Goal: Task Accomplishment & Management: Use online tool/utility

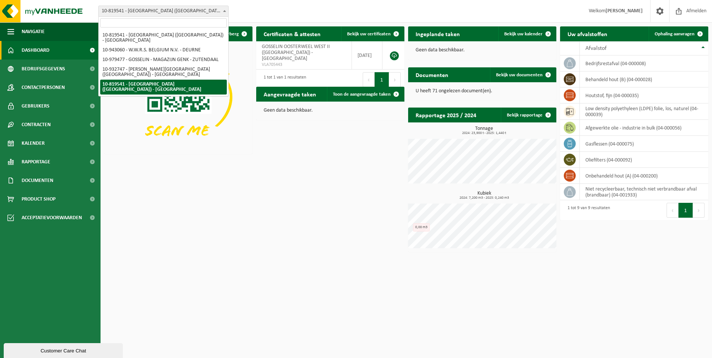
click at [221, 12] on span "10-819541 - [GEOGRAPHIC_DATA] ([GEOGRAPHIC_DATA]) - [GEOGRAPHIC_DATA]" at bounding box center [164, 11] width 130 height 10
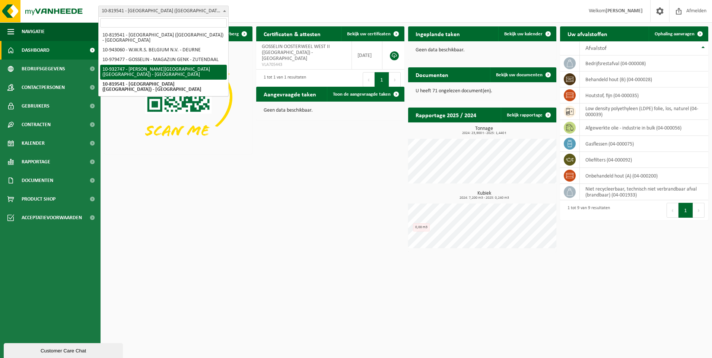
select select "135282"
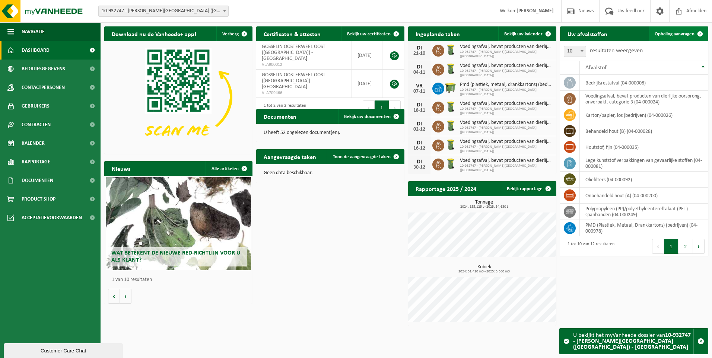
click at [681, 35] on span "Ophaling aanvragen" at bounding box center [675, 34] width 40 height 5
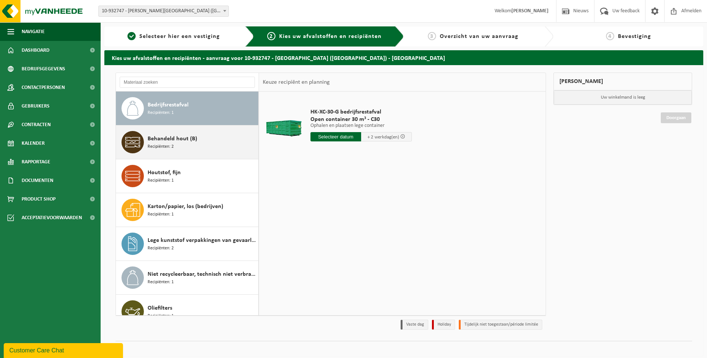
click at [191, 139] on span "Behandeld hout (B)" at bounding box center [173, 138] width 50 height 9
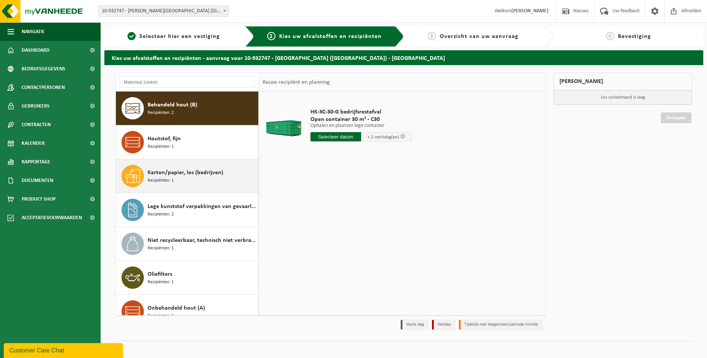
scroll to position [34, 0]
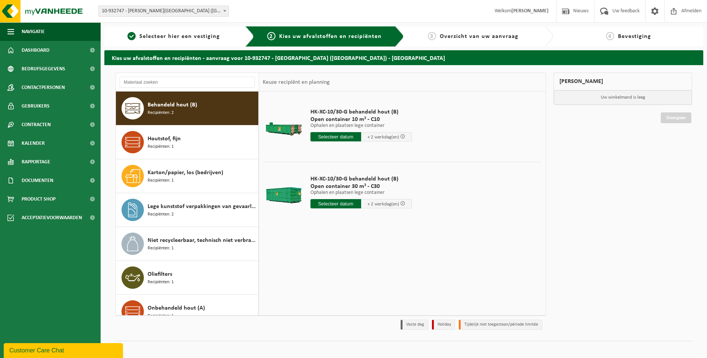
click at [338, 137] on input "text" at bounding box center [335, 136] width 51 height 9
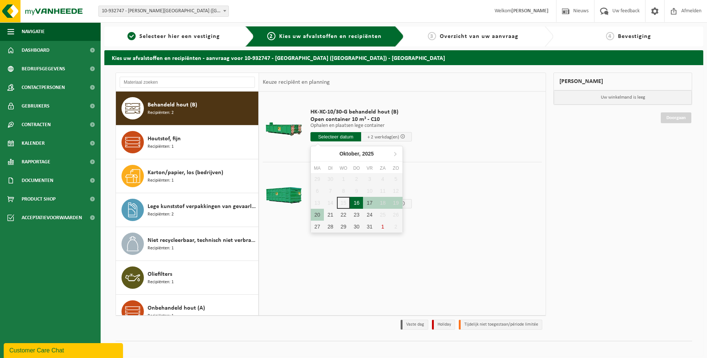
click at [354, 203] on div "16" at bounding box center [356, 203] width 13 height 12
type input "Van 2025-10-16"
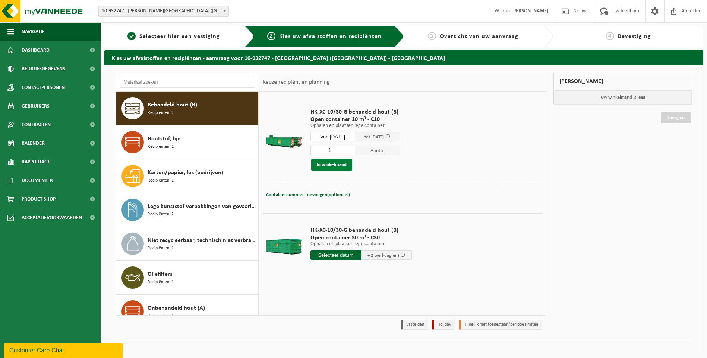
click at [339, 166] on button "In winkelmand" at bounding box center [331, 165] width 41 height 12
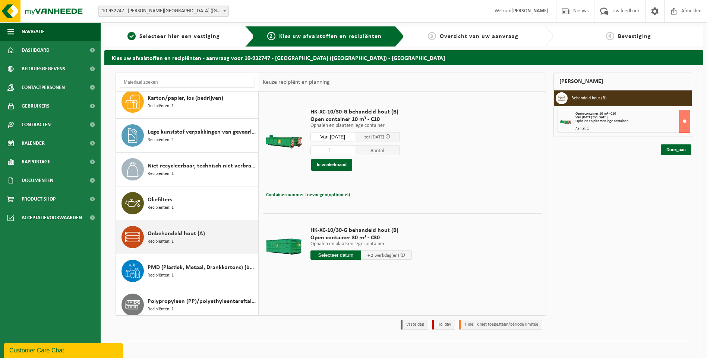
click at [186, 244] on div "Onbehandeld hout (A) Recipiënten: 1" at bounding box center [202, 237] width 109 height 22
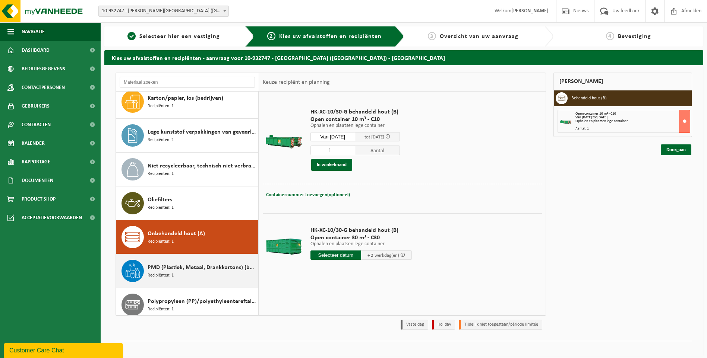
scroll to position [149, 0]
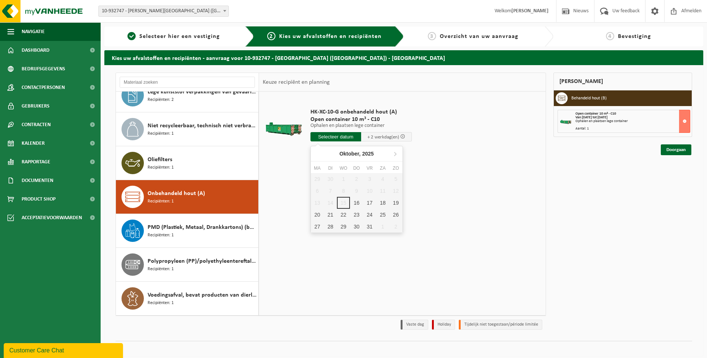
click at [336, 140] on input "text" at bounding box center [335, 136] width 51 height 9
click at [353, 201] on div "16" at bounding box center [356, 203] width 13 height 12
type input "Van 2025-10-16"
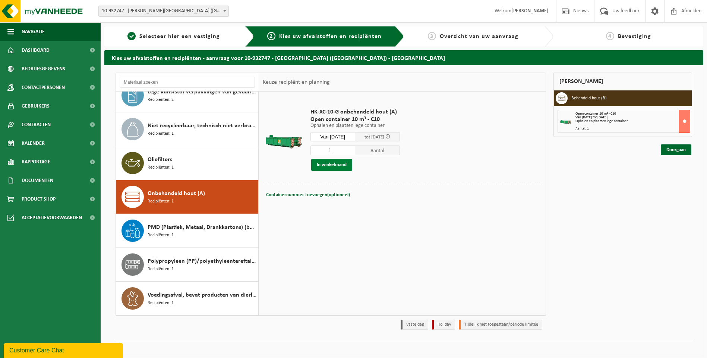
click at [337, 167] on button "In winkelmand" at bounding box center [331, 165] width 41 height 12
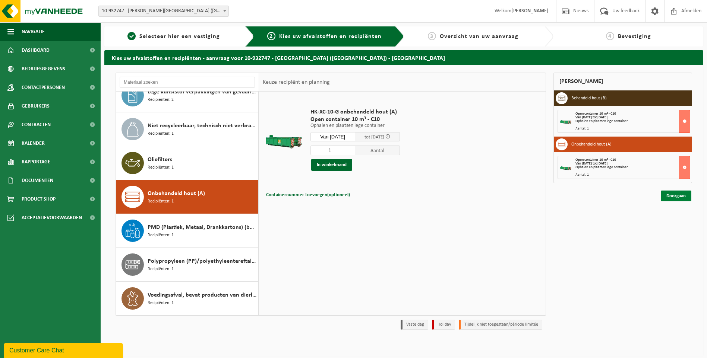
click at [681, 195] on link "Doorgaan" at bounding box center [675, 196] width 31 height 11
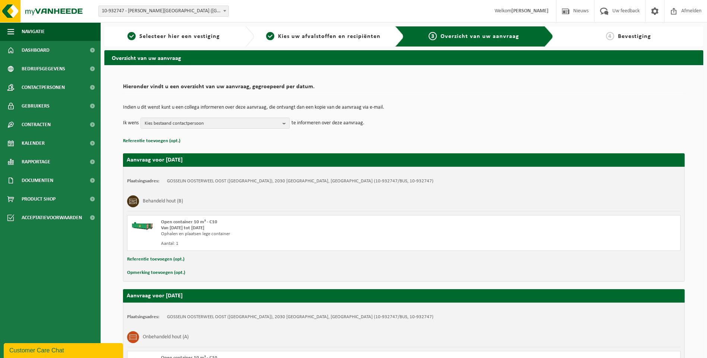
scroll to position [97, 0]
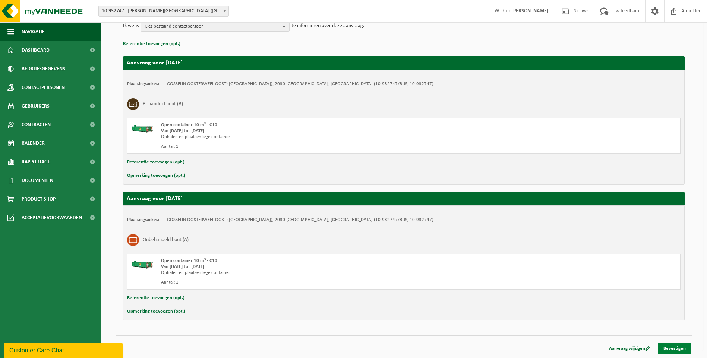
click at [671, 352] on link "Bevestigen" at bounding box center [674, 348] width 34 height 11
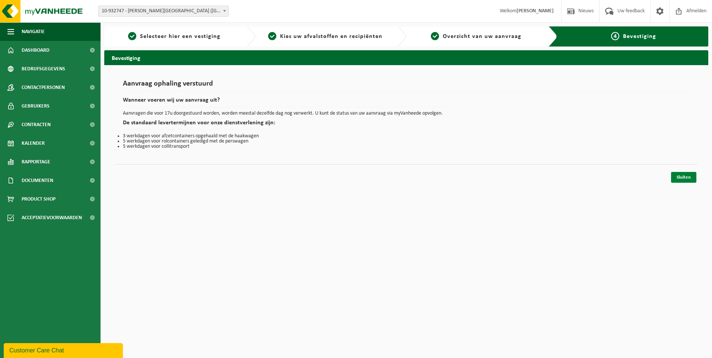
click at [691, 177] on link "Sluiten" at bounding box center [683, 177] width 25 height 11
